Goal: Task Accomplishment & Management: Manage account settings

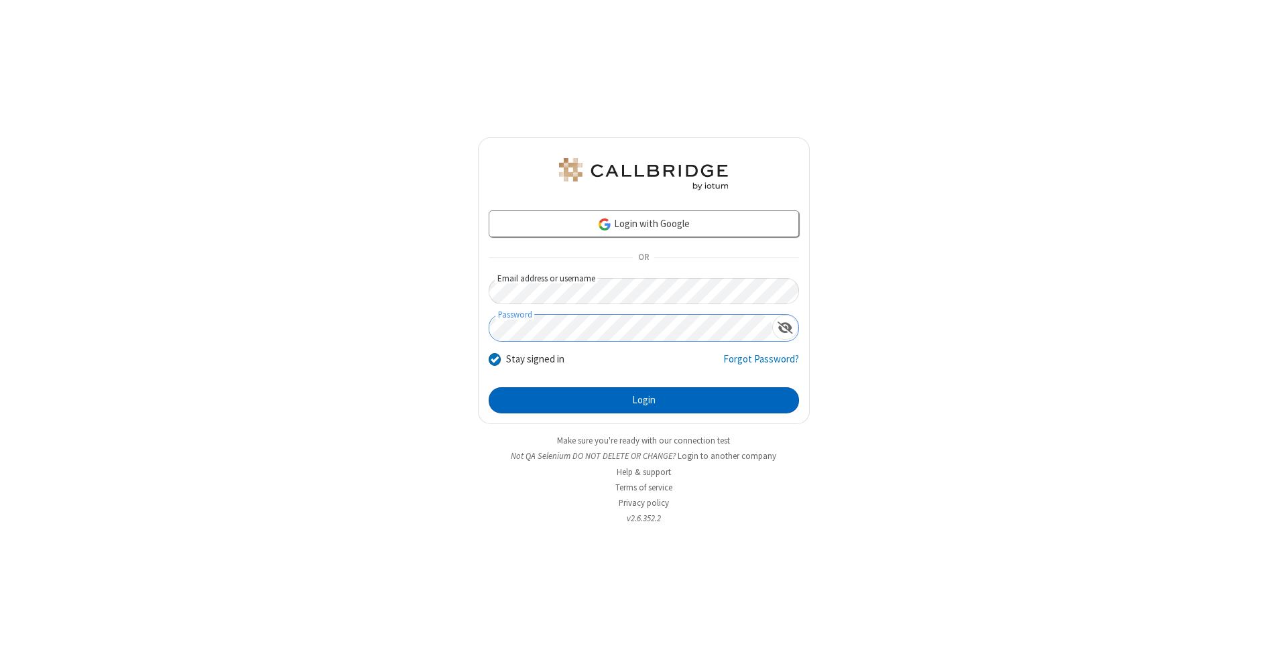
click at [644, 401] on button "Login" at bounding box center [644, 401] width 310 height 27
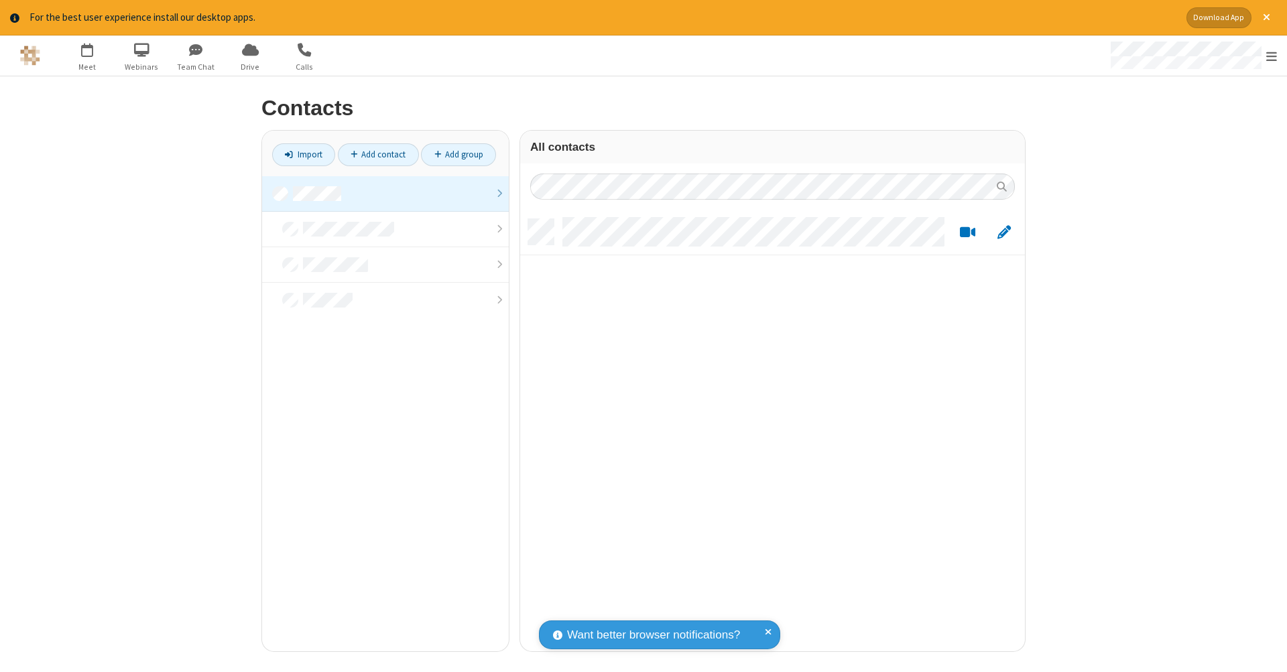
scroll to position [432, 495]
click at [385, 193] on link at bounding box center [385, 194] width 247 height 36
click at [378, 154] on link "Add contact" at bounding box center [378, 154] width 81 height 23
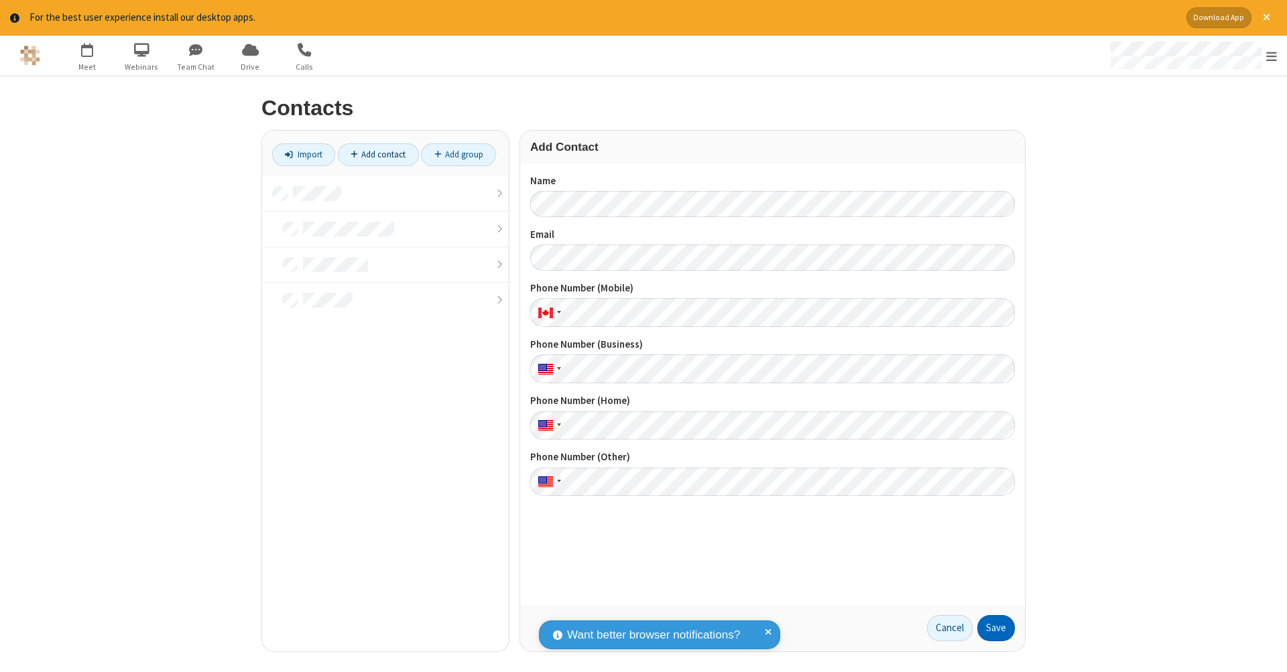
click at [996, 628] on button "Save" at bounding box center [996, 628] width 38 height 27
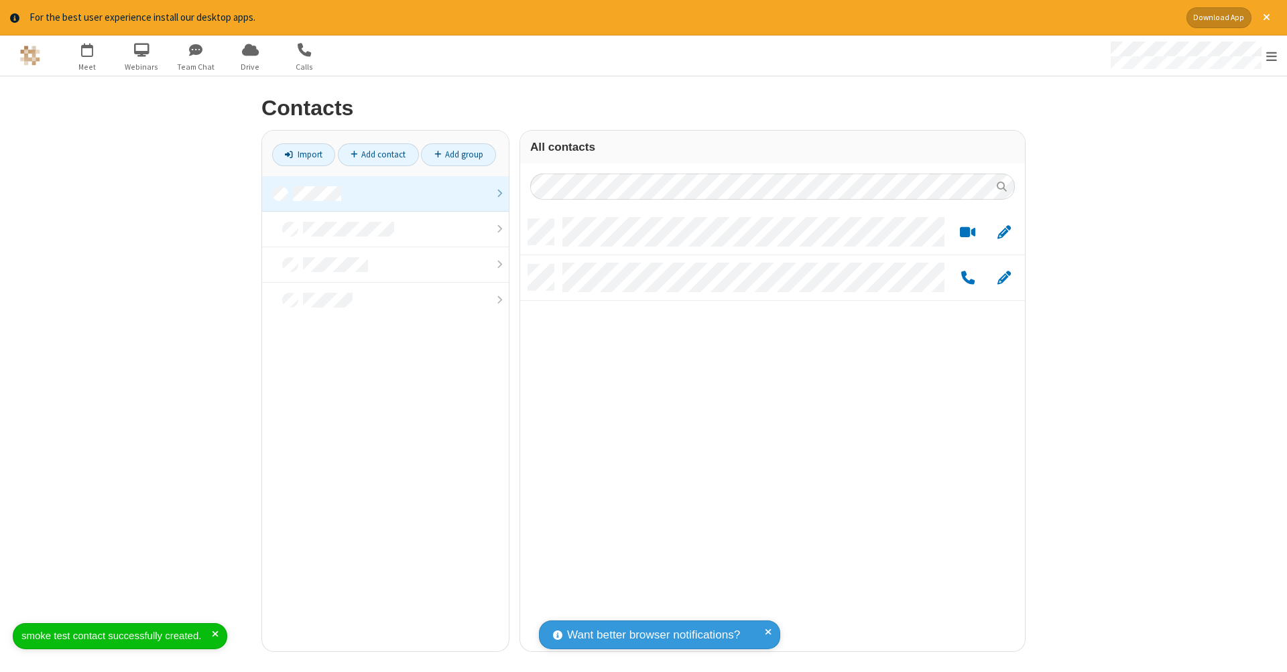
scroll to position [432, 495]
click at [378, 154] on link "Add contact" at bounding box center [378, 154] width 81 height 23
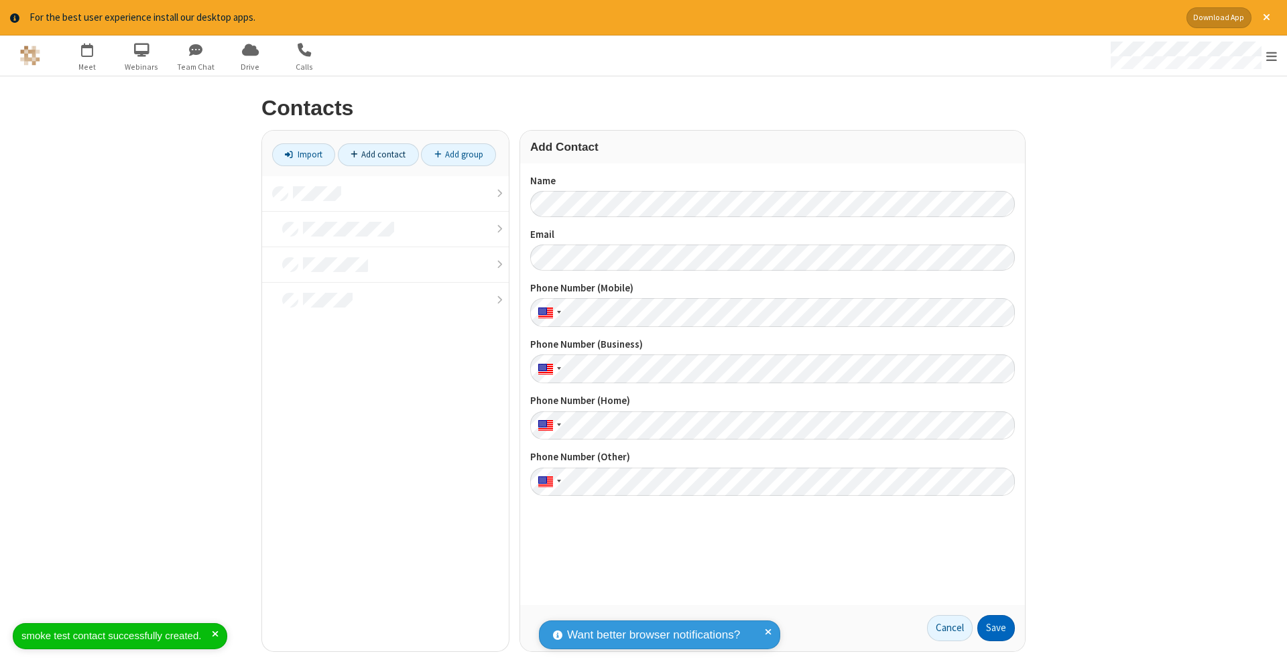
click at [996, 628] on button "Save" at bounding box center [996, 628] width 38 height 27
